Goal: Task Accomplishment & Management: Manage account settings

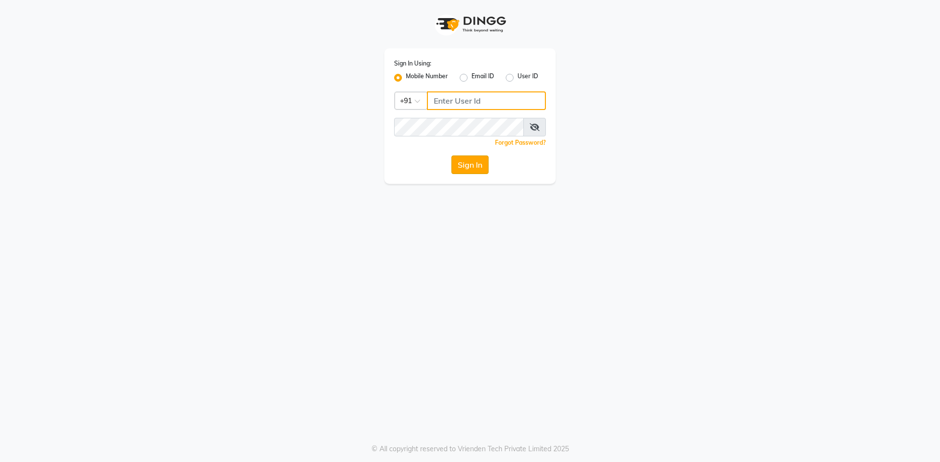
type input "9717107700"
click at [482, 167] on button "Sign In" at bounding box center [469, 165] width 37 height 19
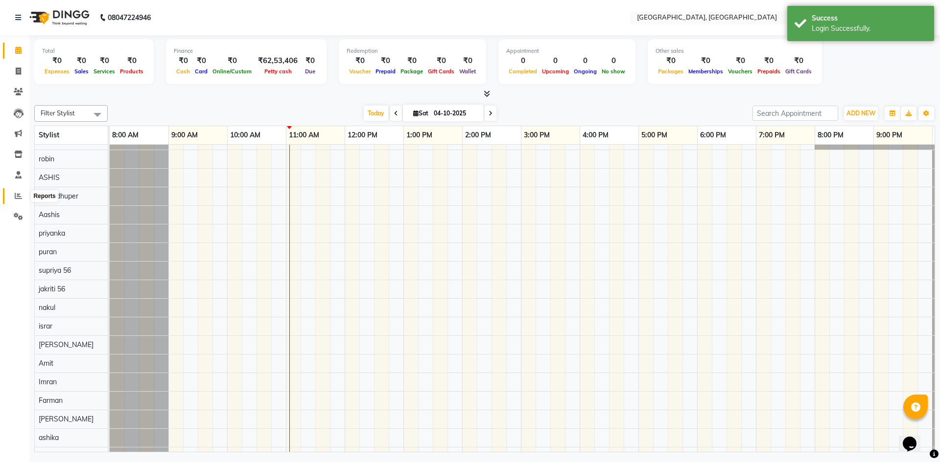
click at [18, 195] on icon at bounding box center [18, 195] width 7 height 7
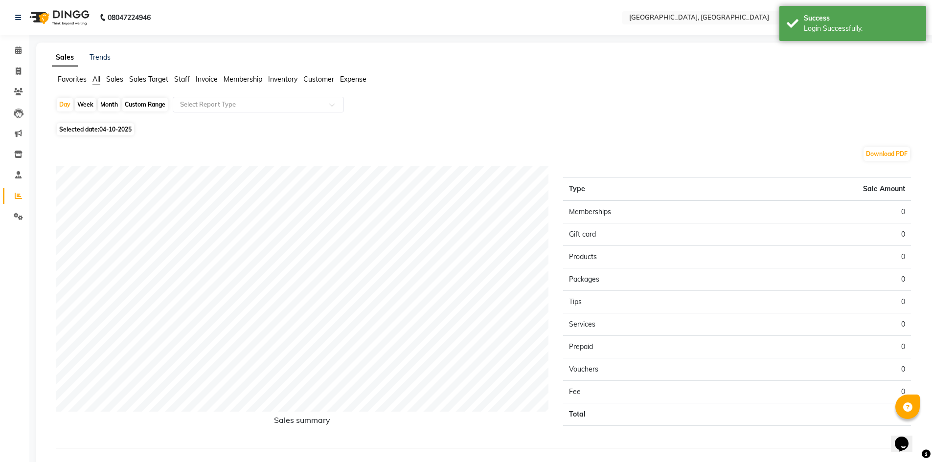
click at [183, 78] on span "Staff" at bounding box center [182, 79] width 16 height 9
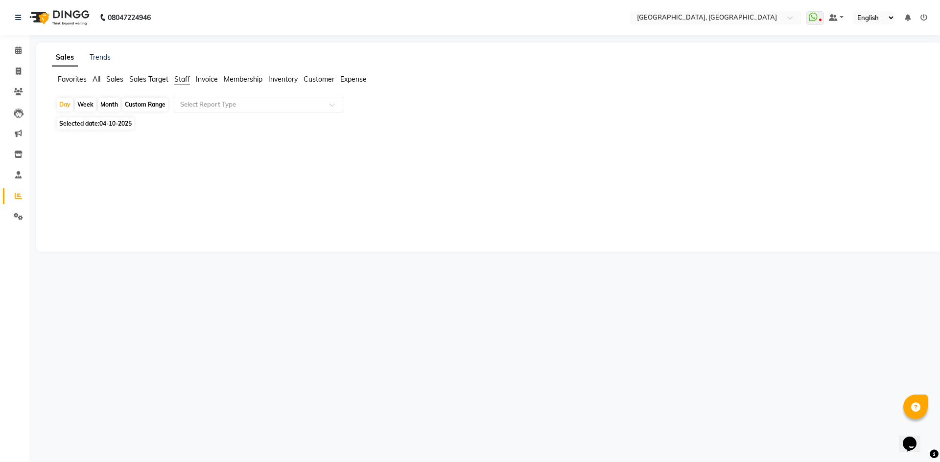
click at [113, 105] on div "Month" at bounding box center [109, 105] width 23 height 14
select select "10"
select select "2025"
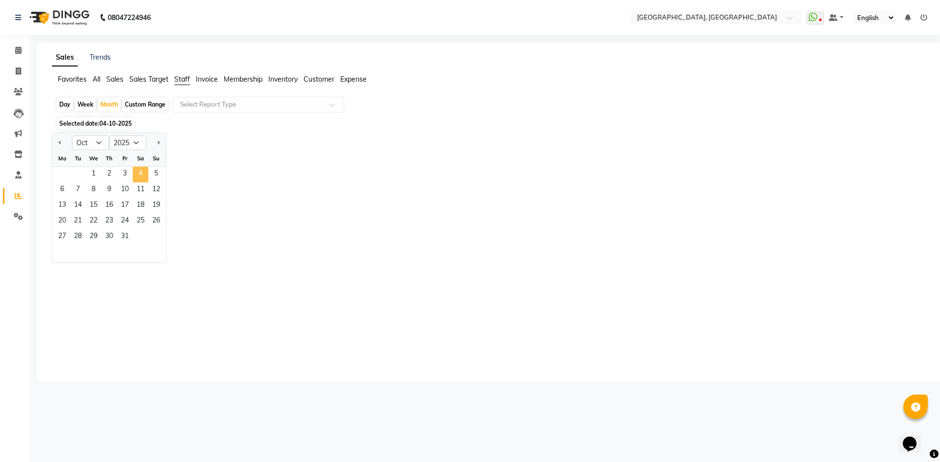
click at [141, 176] on span "4" at bounding box center [141, 175] width 16 height 16
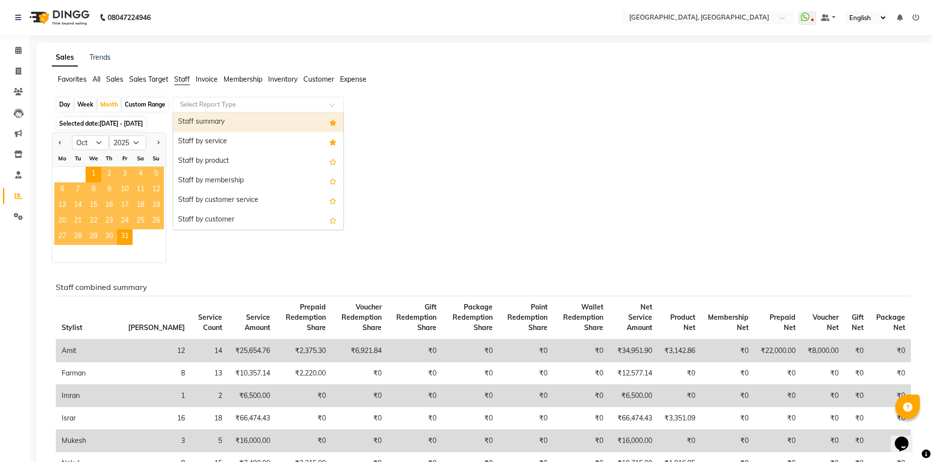
click at [225, 103] on input "text" at bounding box center [248, 105] width 141 height 10
click at [217, 124] on div "Staff summary" at bounding box center [258, 123] width 170 height 20
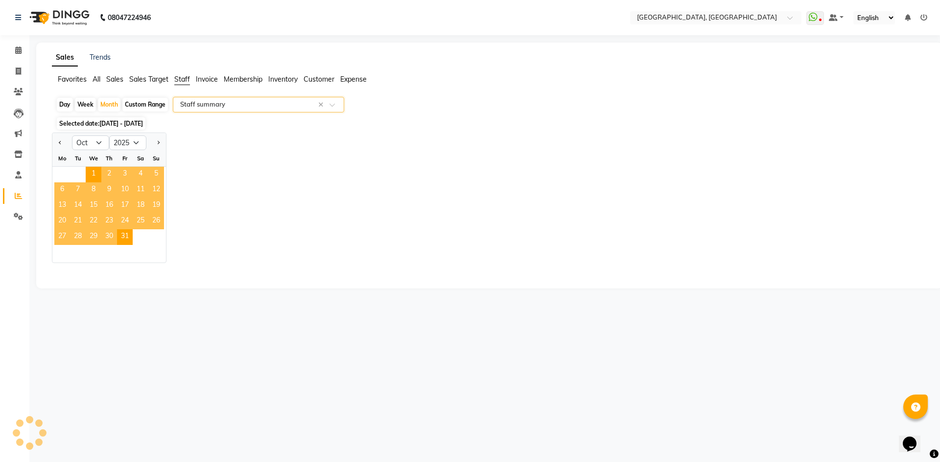
select select "full_report"
select select "csv"
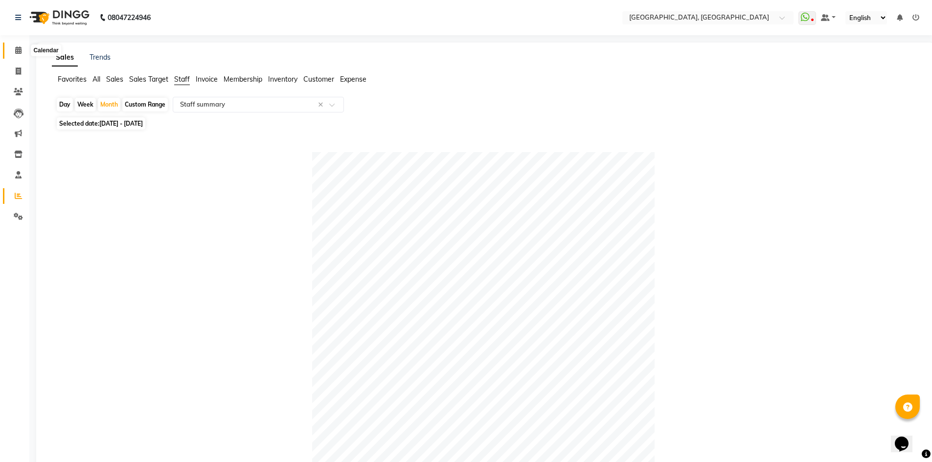
click at [18, 52] on icon at bounding box center [18, 49] width 6 height 7
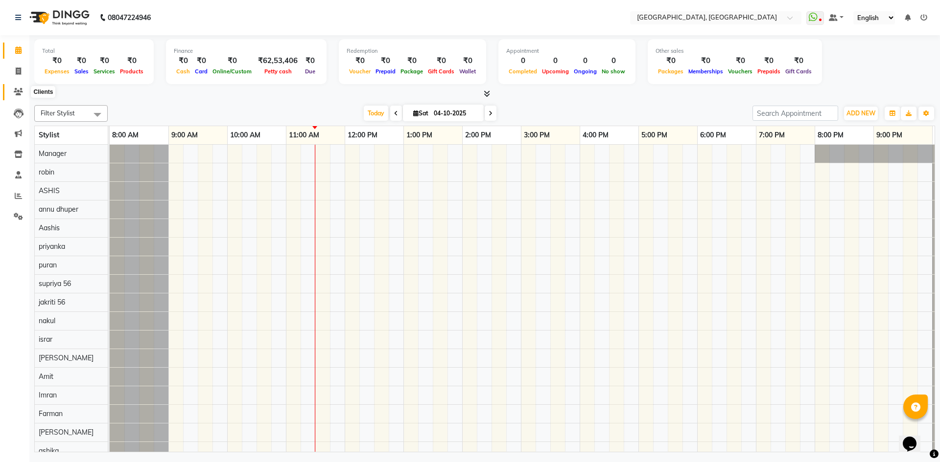
click at [18, 92] on icon at bounding box center [18, 91] width 9 height 7
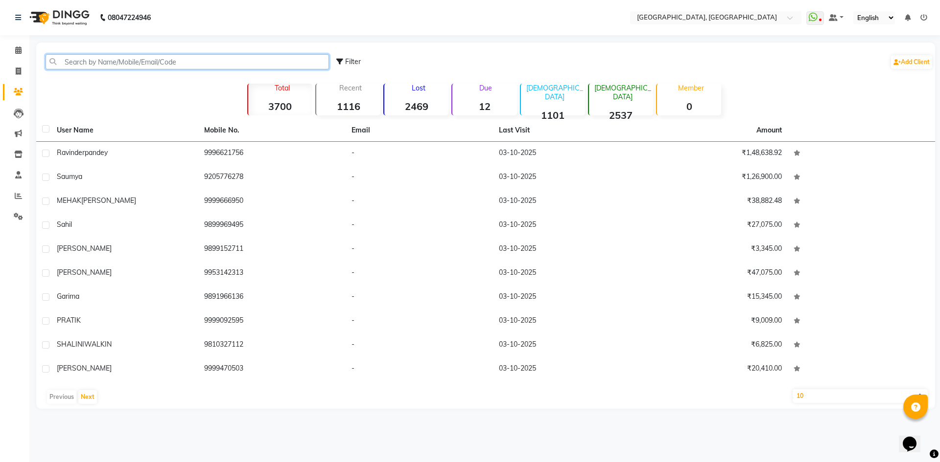
click at [206, 60] on input "text" at bounding box center [187, 61] width 283 height 15
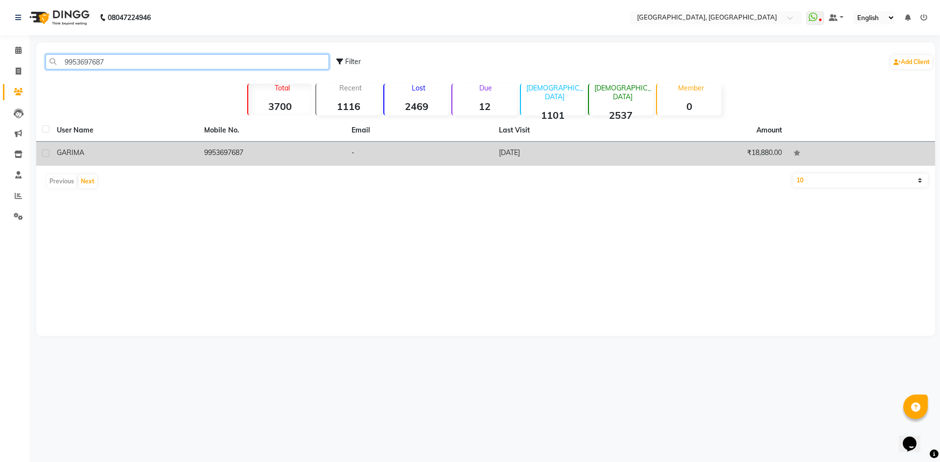
type input "9953697687"
click at [220, 152] on td "9953697687" at bounding box center [271, 154] width 147 height 24
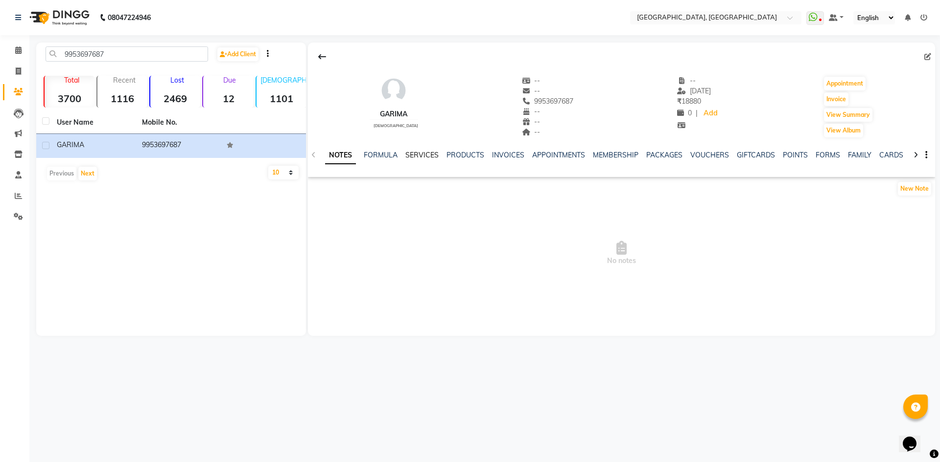
click at [421, 158] on link "SERVICES" at bounding box center [421, 155] width 33 height 9
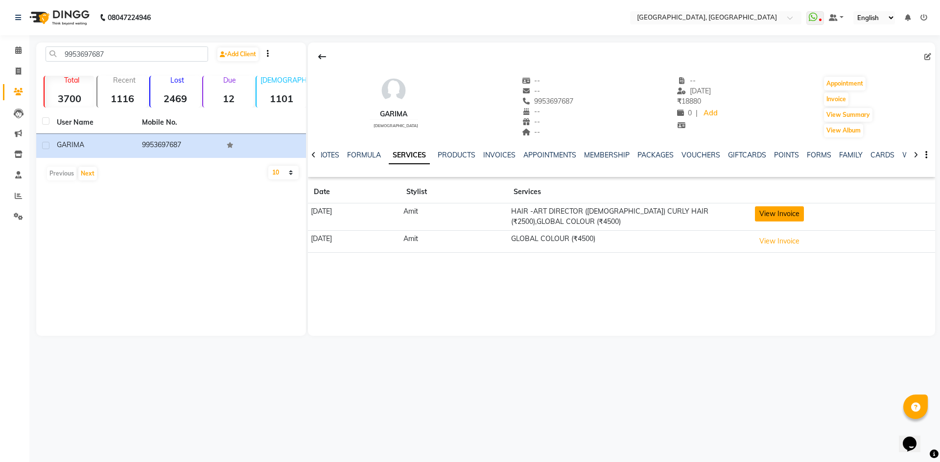
click at [795, 215] on button "View Invoice" at bounding box center [779, 214] width 49 height 15
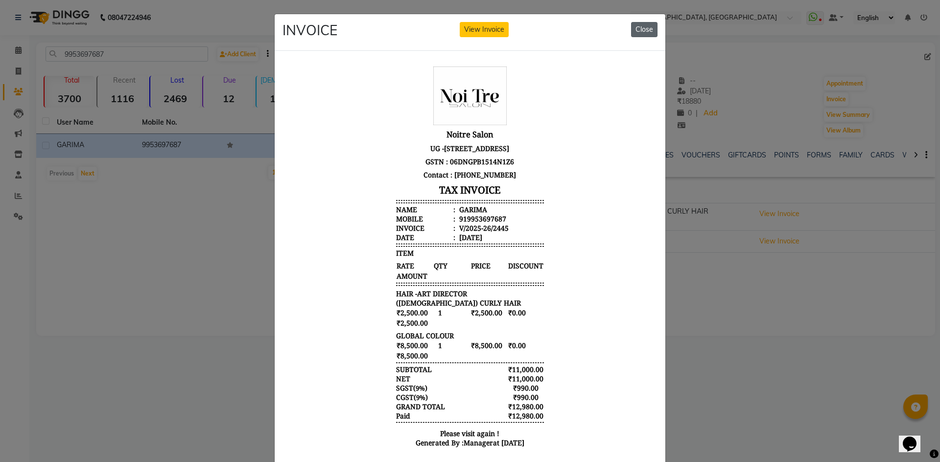
click at [644, 29] on button "Close" at bounding box center [644, 29] width 26 height 15
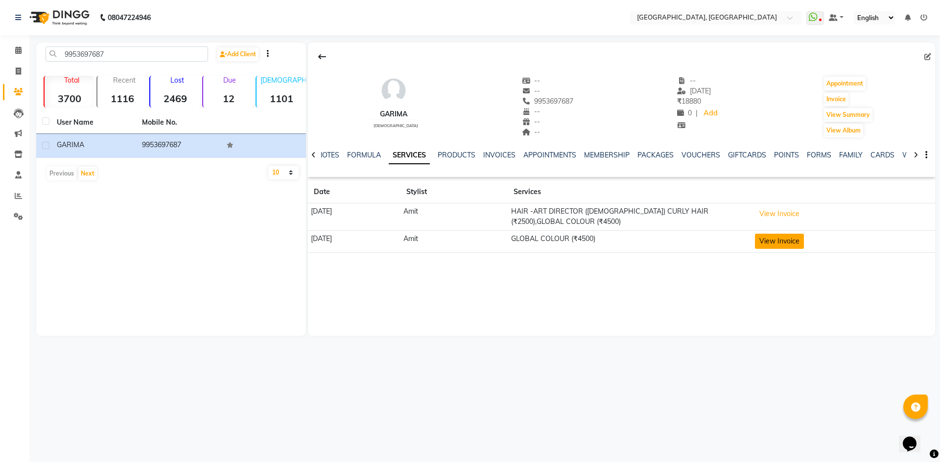
click at [804, 240] on button "View Invoice" at bounding box center [779, 241] width 49 height 15
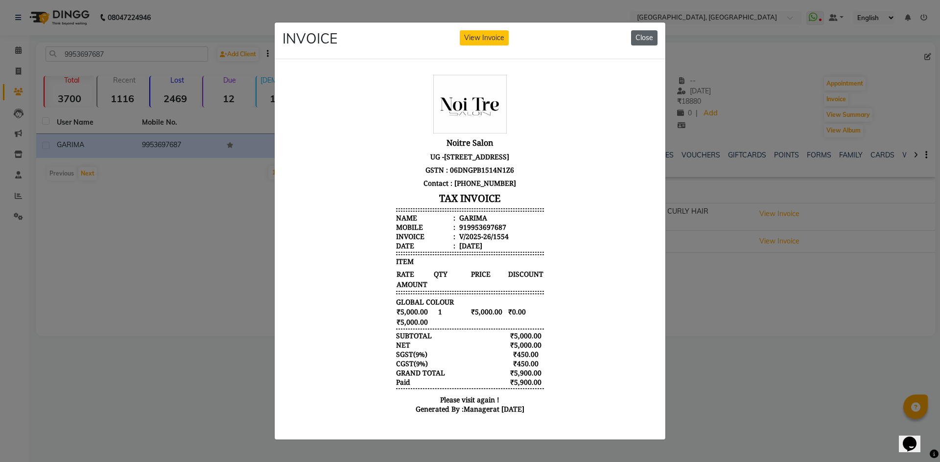
click at [650, 35] on button "Close" at bounding box center [644, 37] width 26 height 15
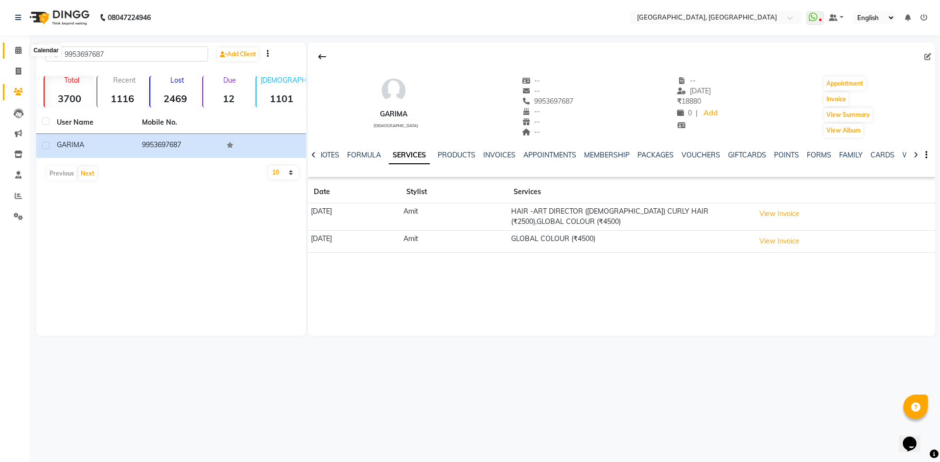
drag, startPoint x: 22, startPoint y: 51, endPoint x: 27, endPoint y: 55, distance: 6.4
click at [22, 51] on icon at bounding box center [18, 49] width 6 height 7
